Goal: Register for event/course

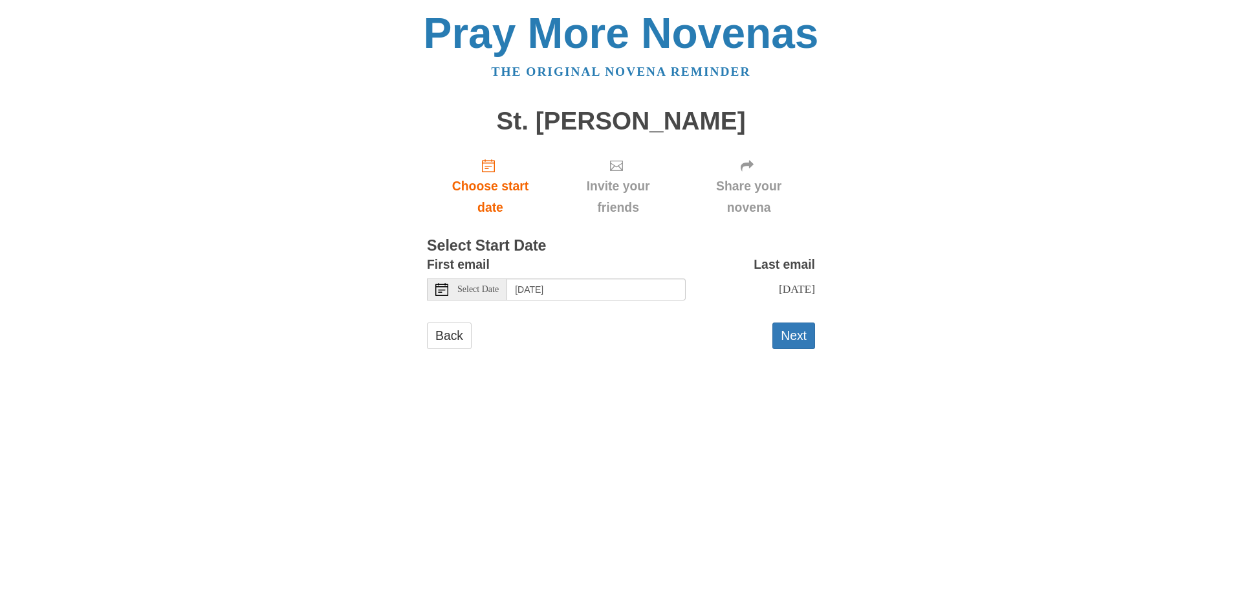
click at [440, 290] on icon at bounding box center [442, 289] width 13 height 13
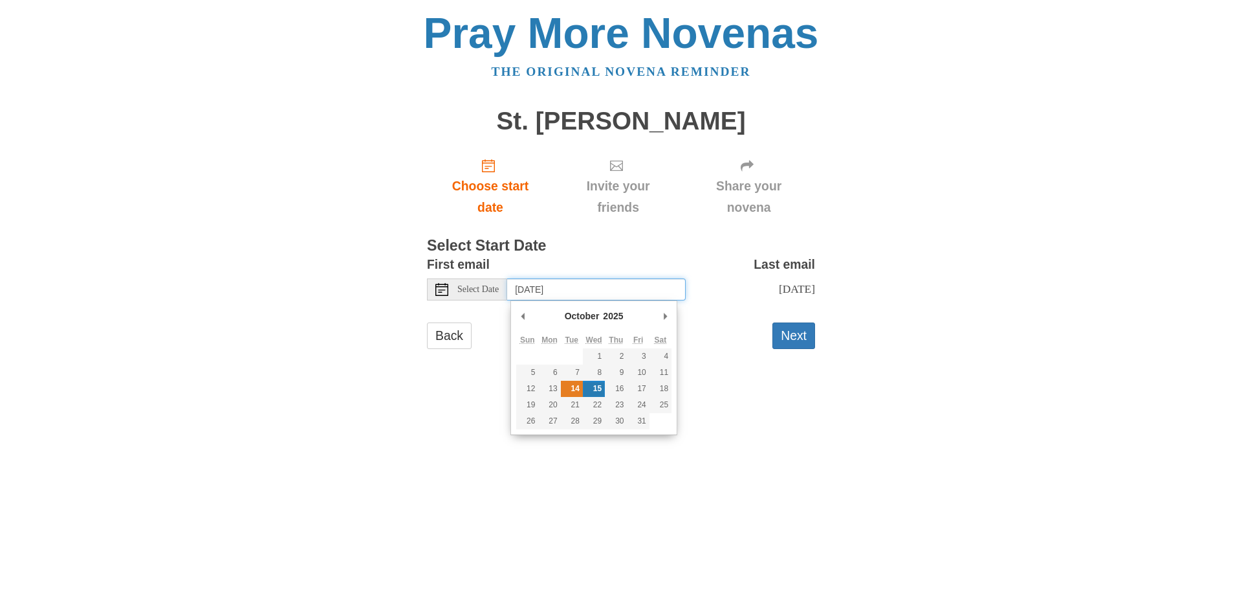
type input "Tuesday, October 14th"
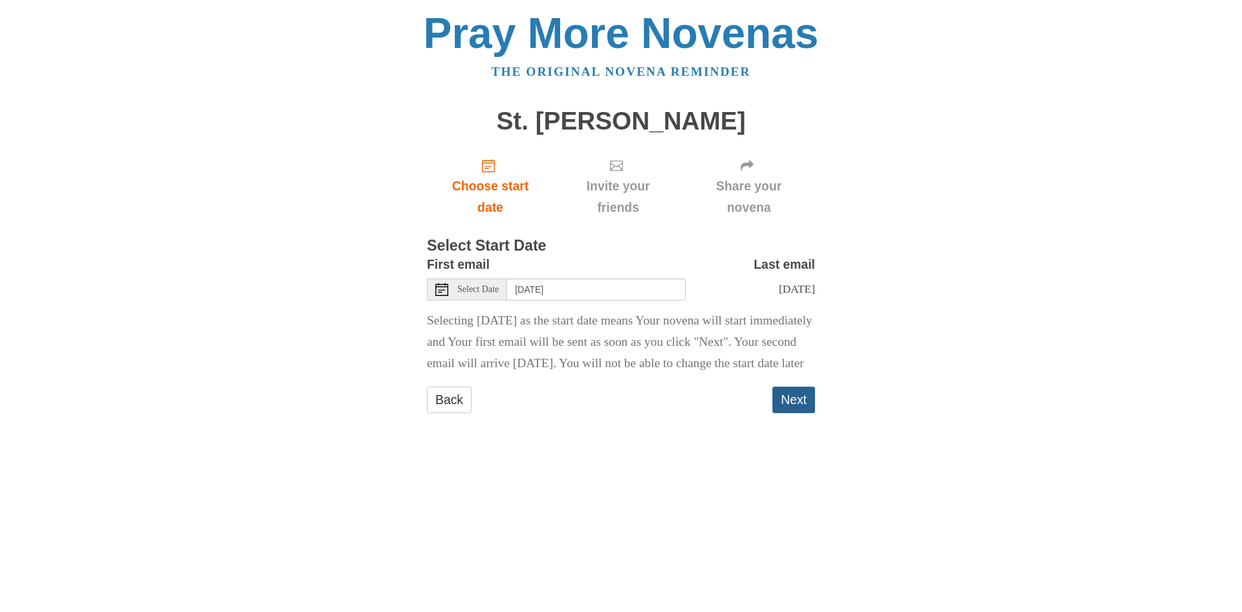
click at [795, 413] on button "Next" at bounding box center [794, 399] width 43 height 27
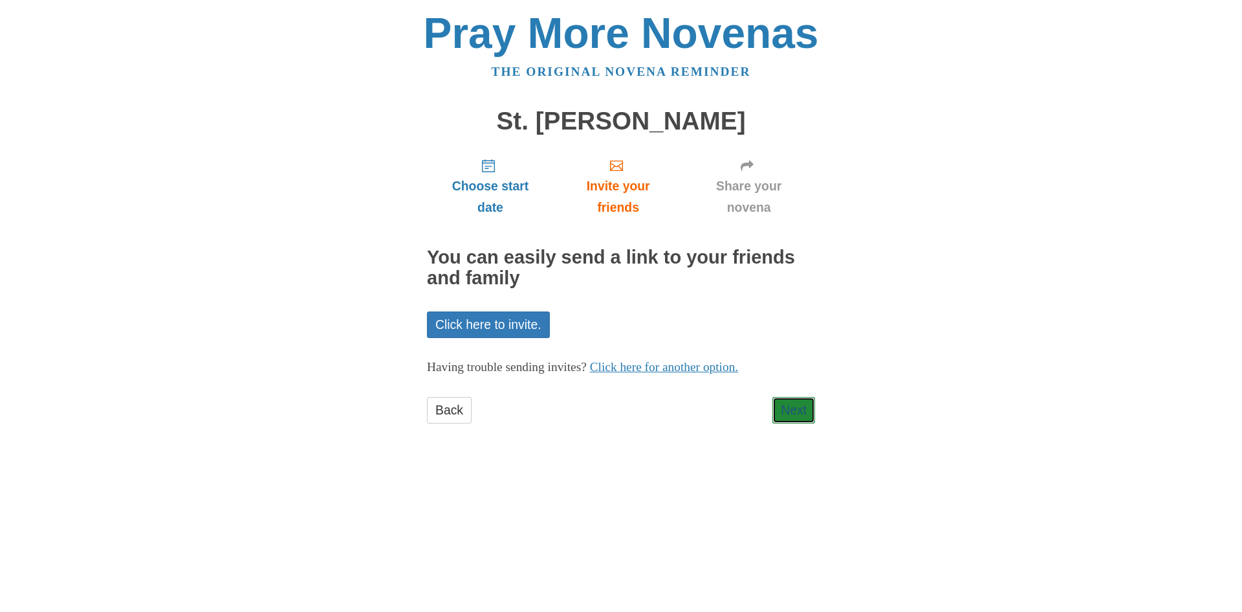
click at [795, 417] on link "Next" at bounding box center [794, 410] width 43 height 27
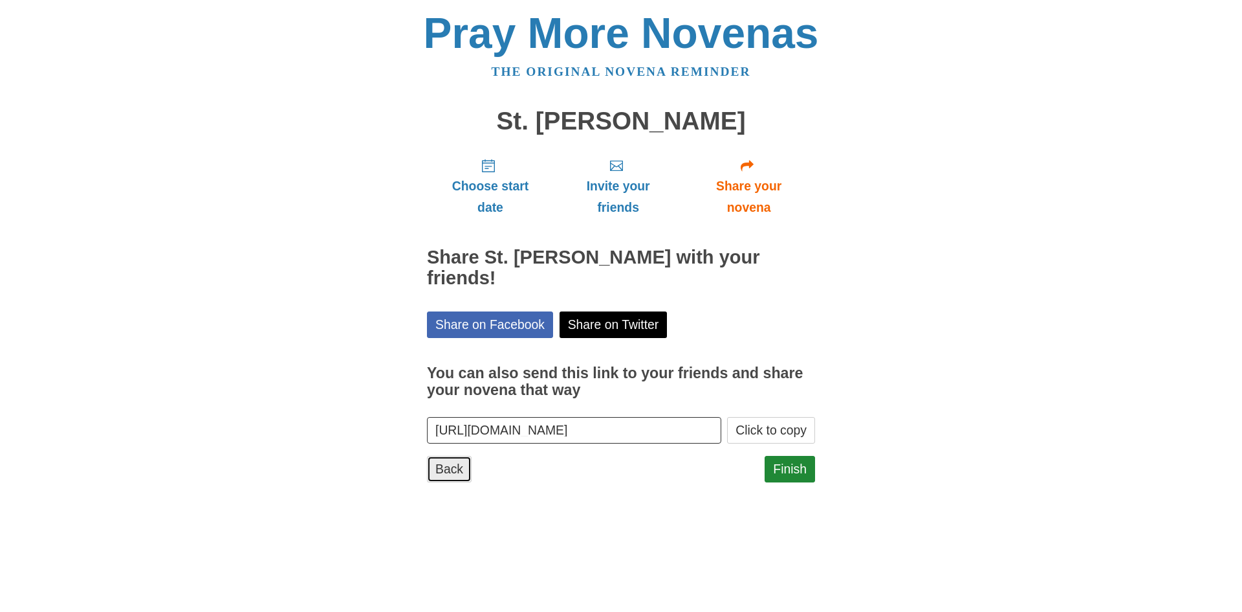
click at [446, 456] on link "Back" at bounding box center [449, 469] width 45 height 27
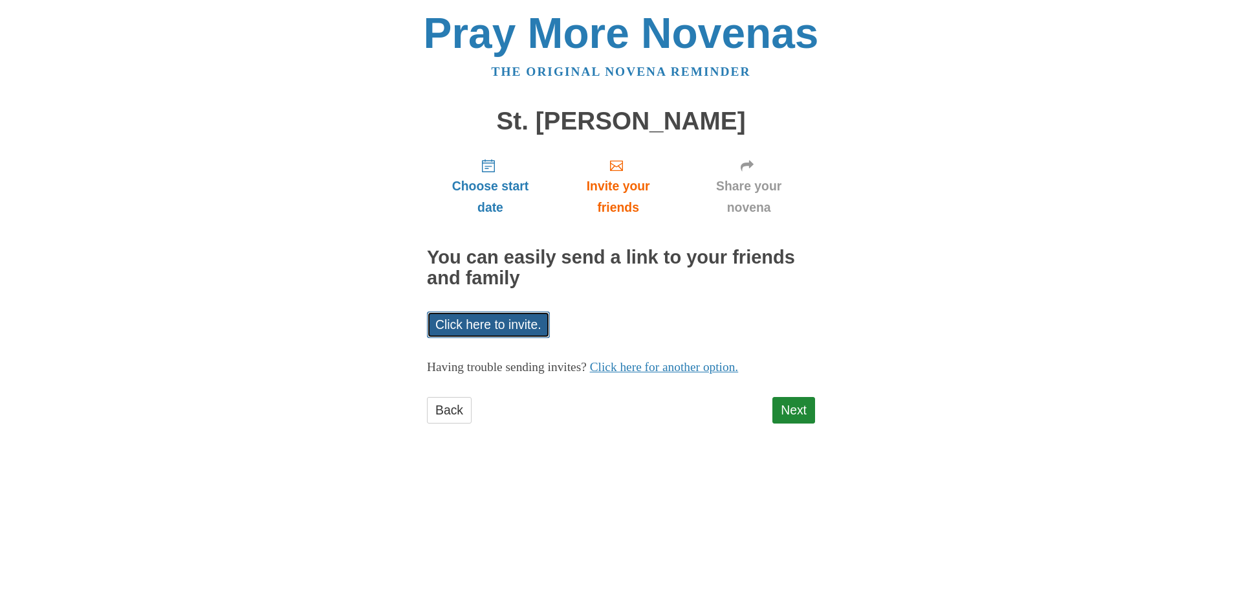
click at [489, 325] on link "Click here to invite." at bounding box center [488, 324] width 123 height 27
